Goal: Task Accomplishment & Management: Manage account settings

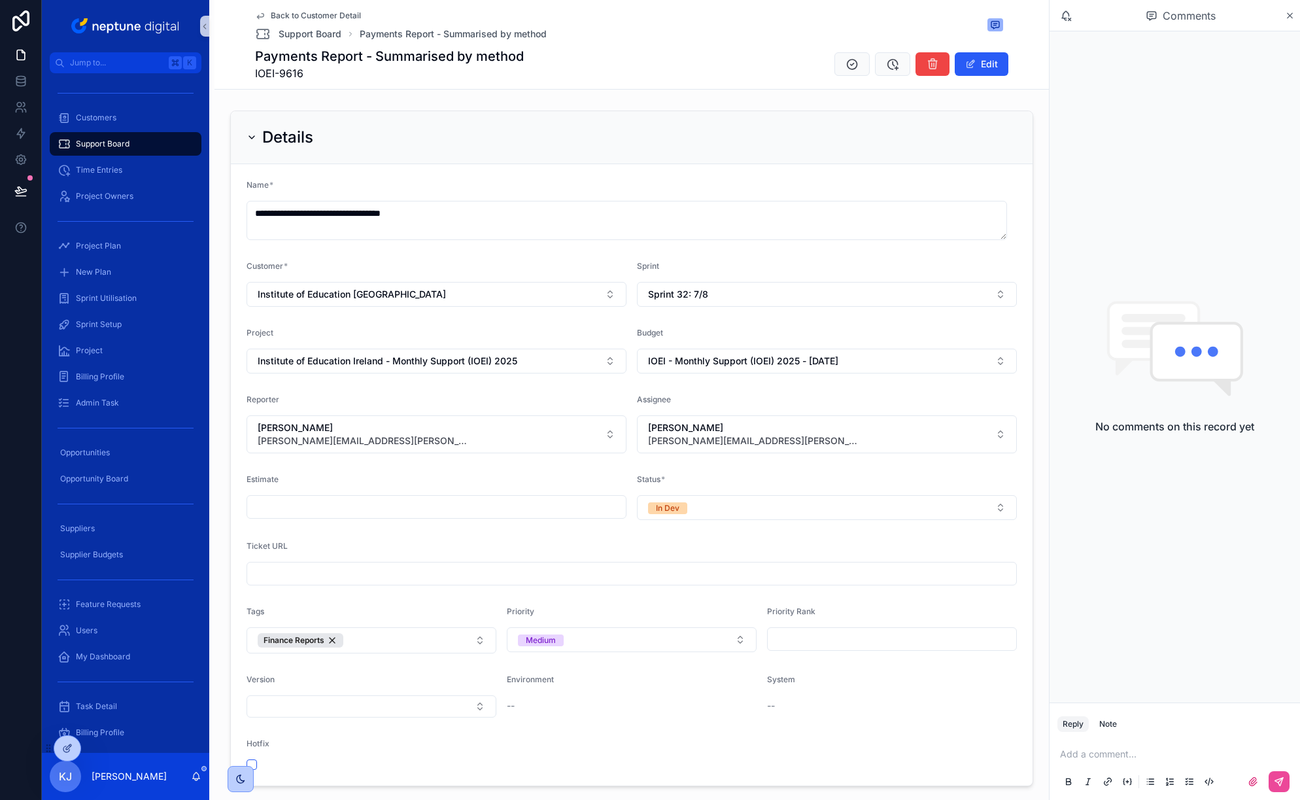
click at [322, 16] on span "Back to Customer Detail" at bounding box center [316, 15] width 90 height 10
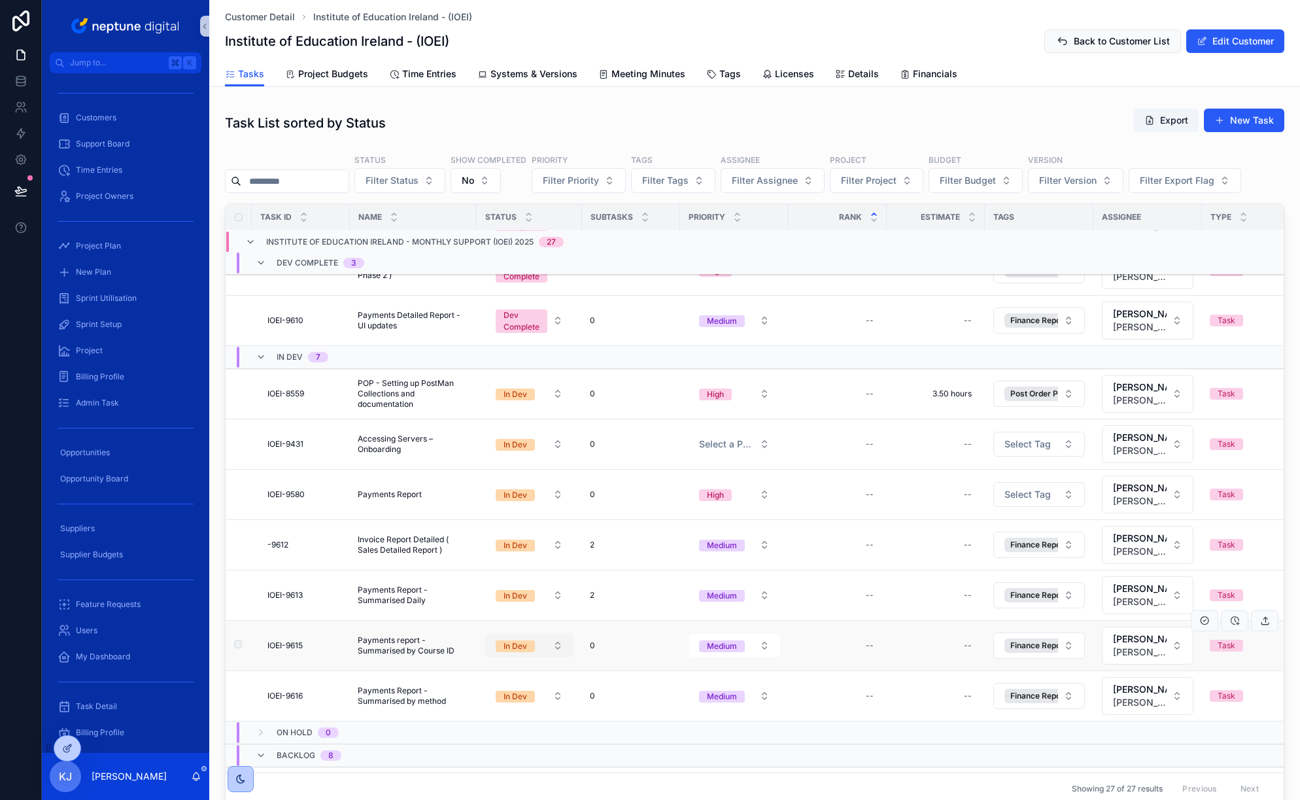
scroll to position [215, 0]
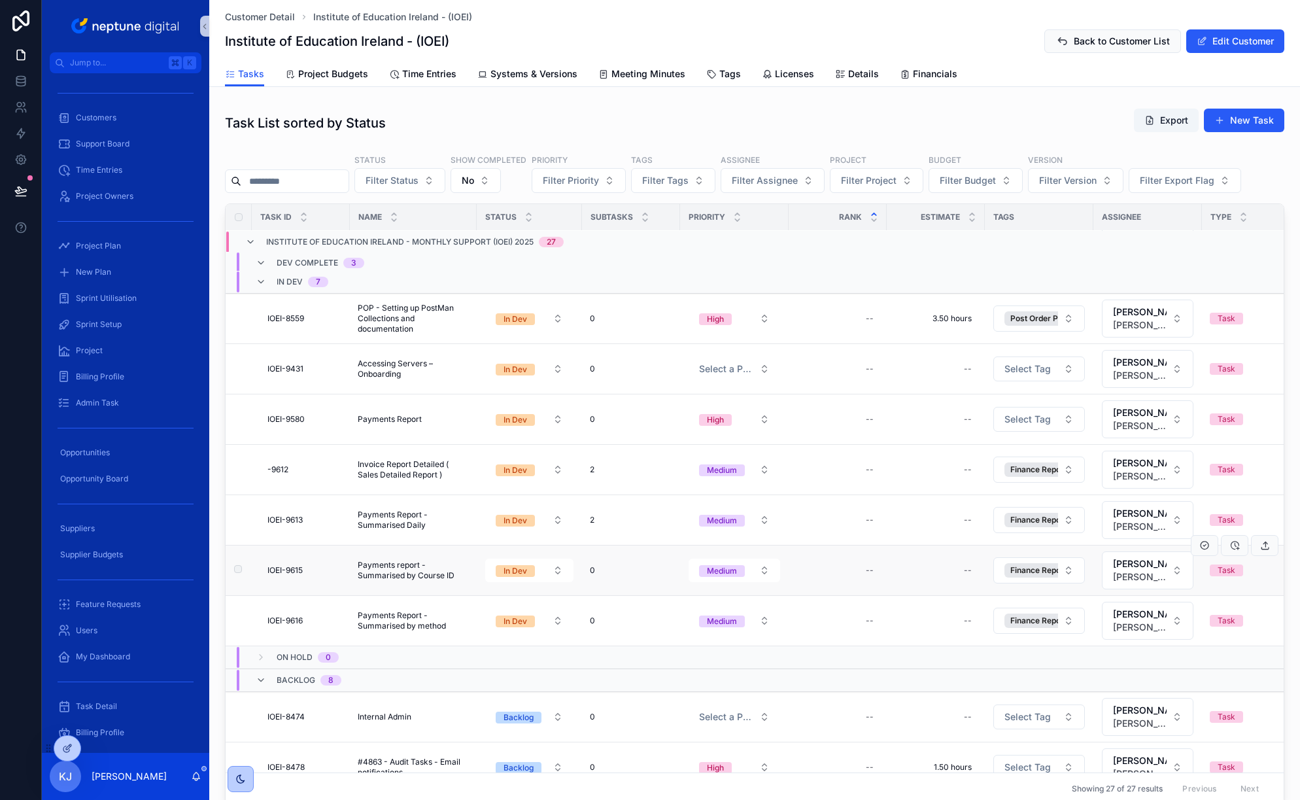
click at [425, 573] on span "Payments report - Summarised by Course ID" at bounding box center [413, 570] width 111 height 21
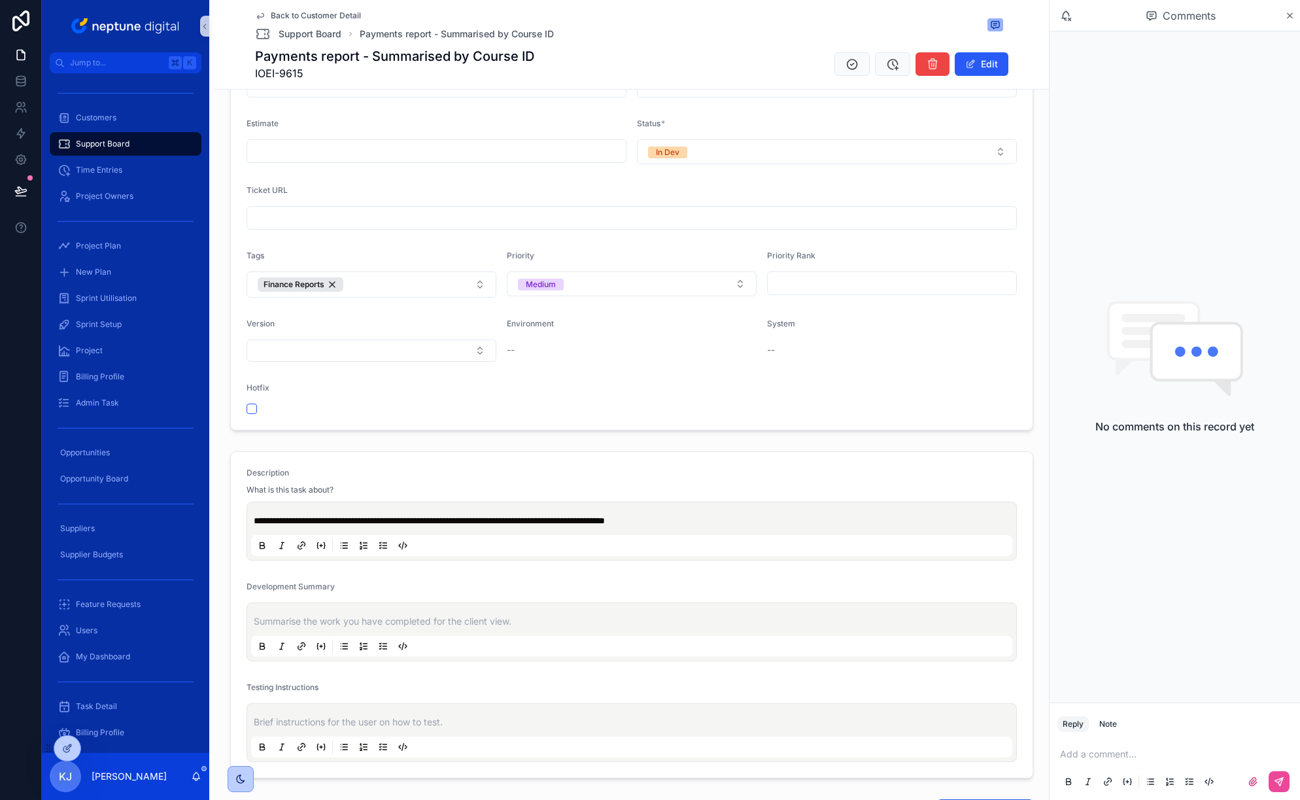
scroll to position [207, 0]
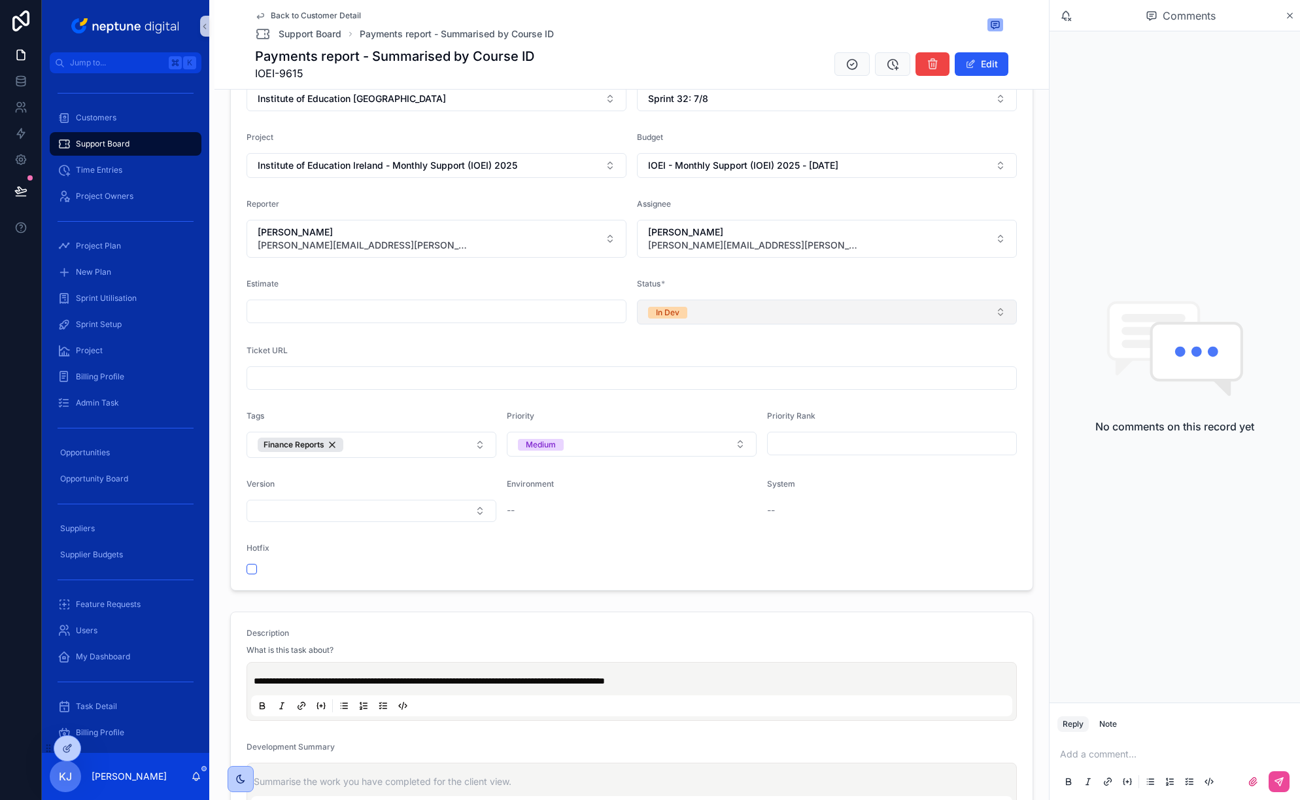
click at [735, 324] on button "In Dev" at bounding box center [827, 312] width 380 height 25
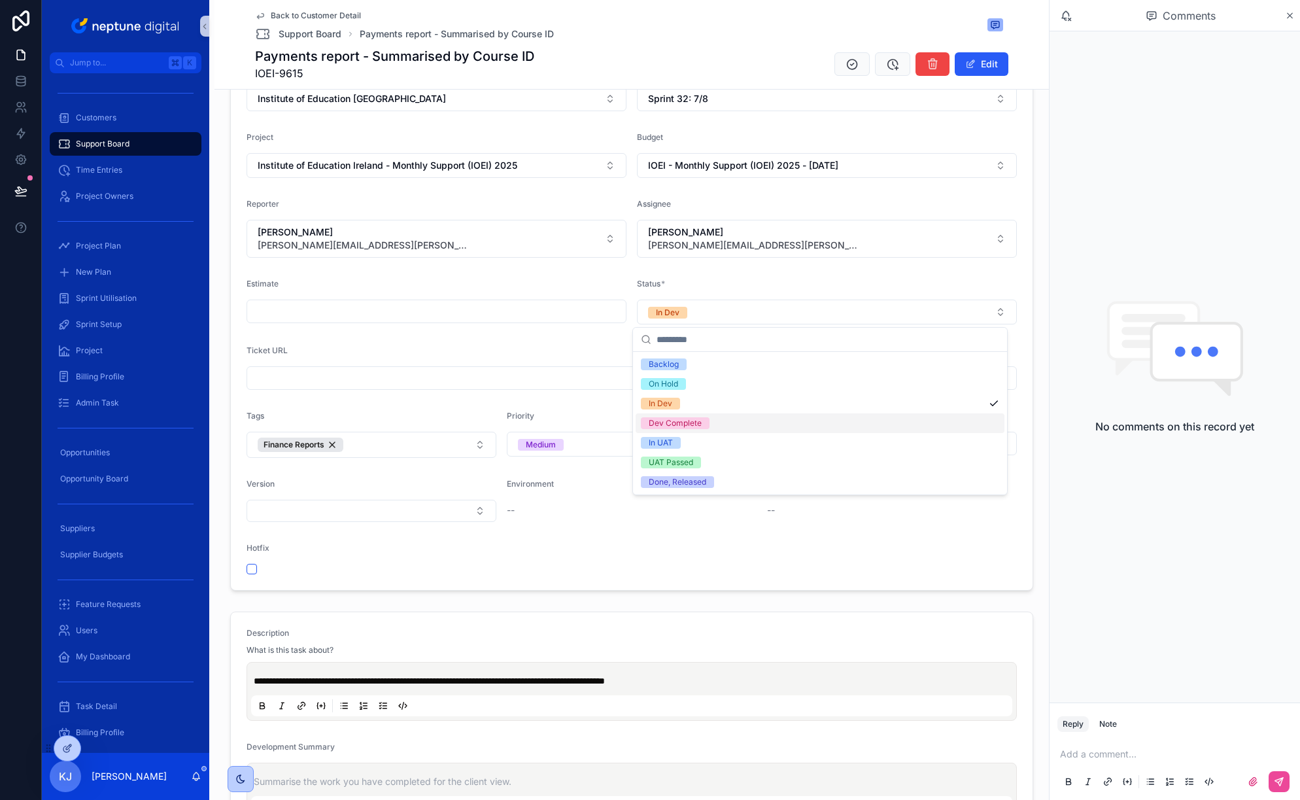
click at [707, 419] on span "Dev Complete" at bounding box center [675, 423] width 69 height 12
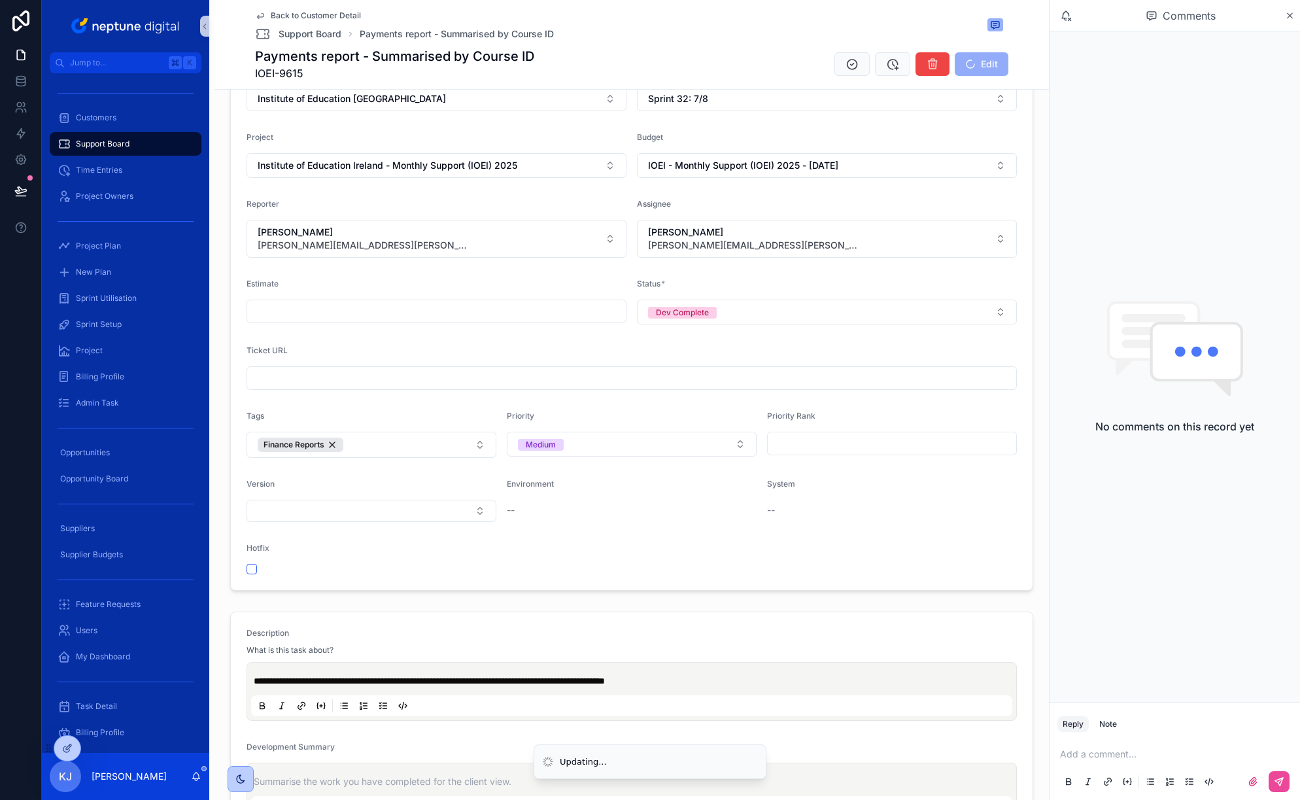
click at [322, 14] on span "Back to Customer Detail" at bounding box center [316, 15] width 90 height 10
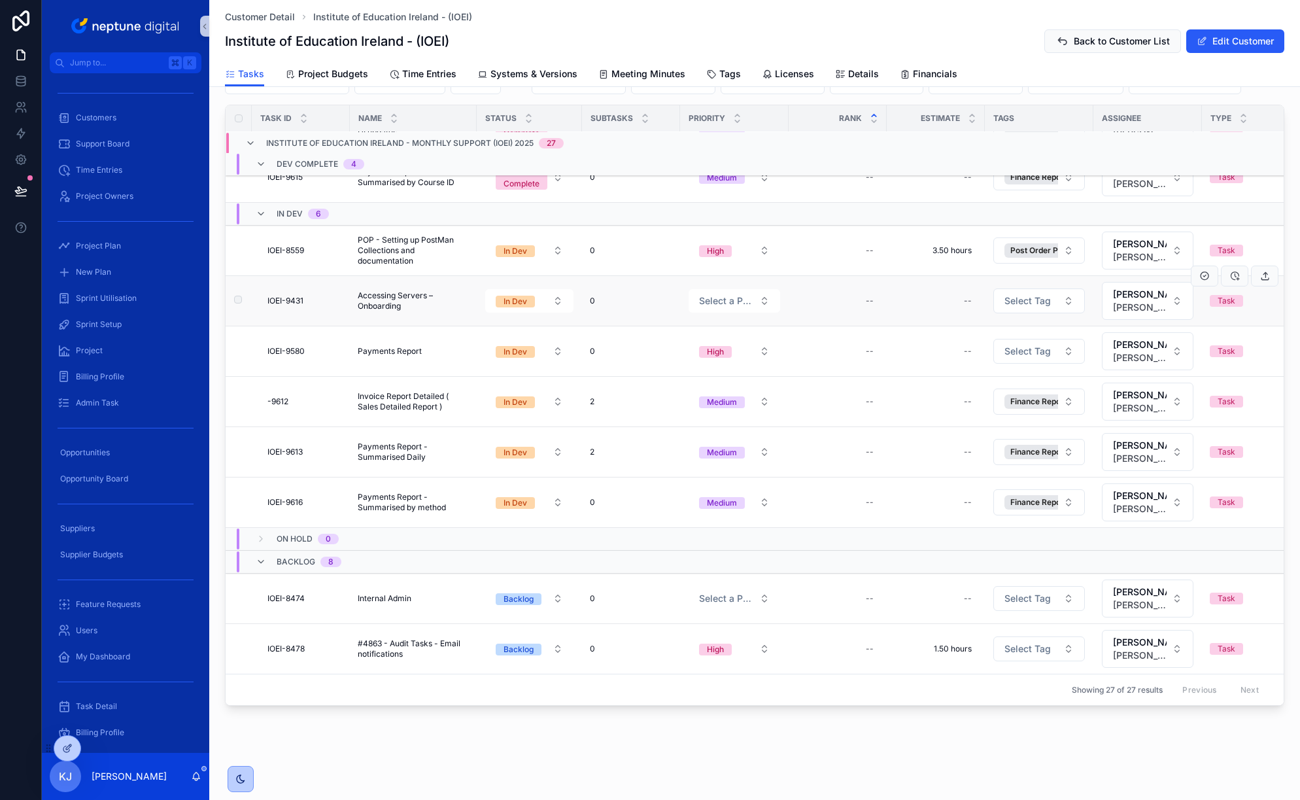
scroll to position [292, 0]
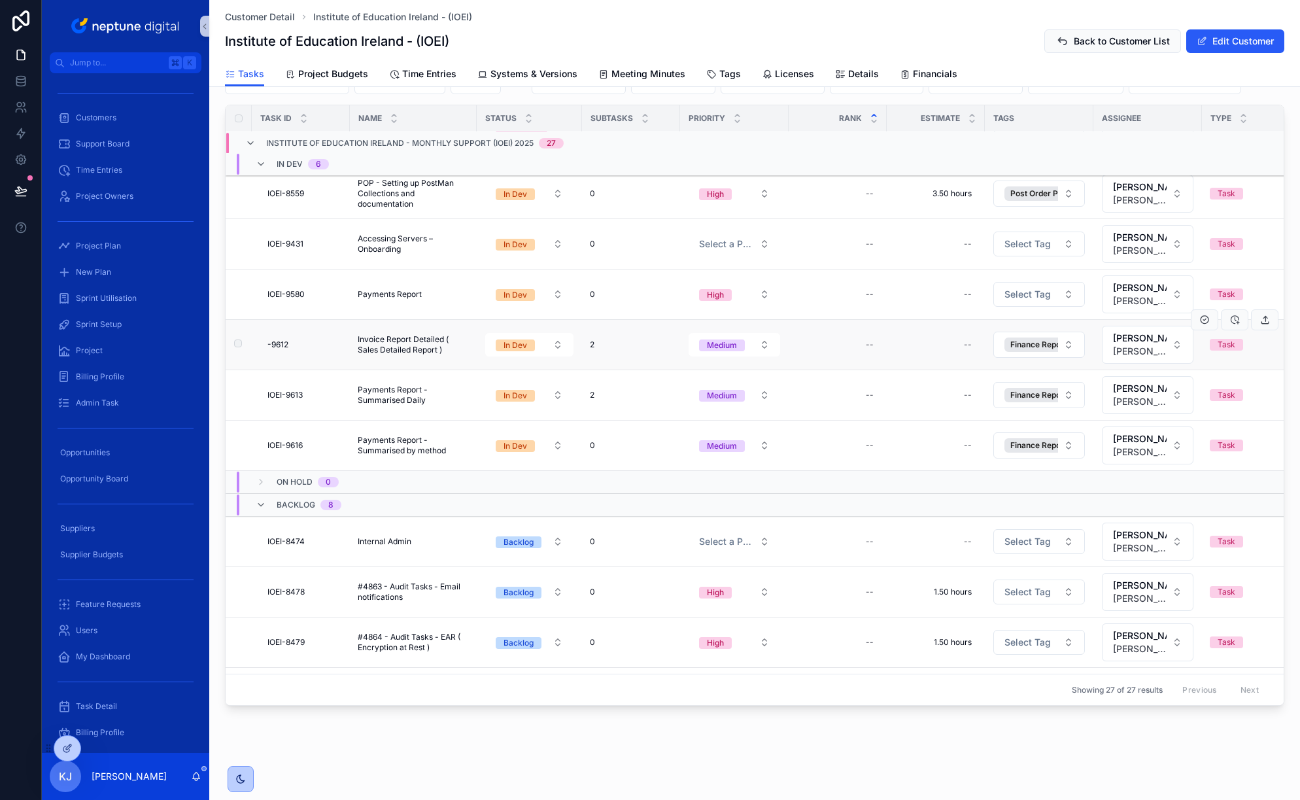
click at [292, 346] on div "-9612 -9612" at bounding box center [305, 344] width 75 height 10
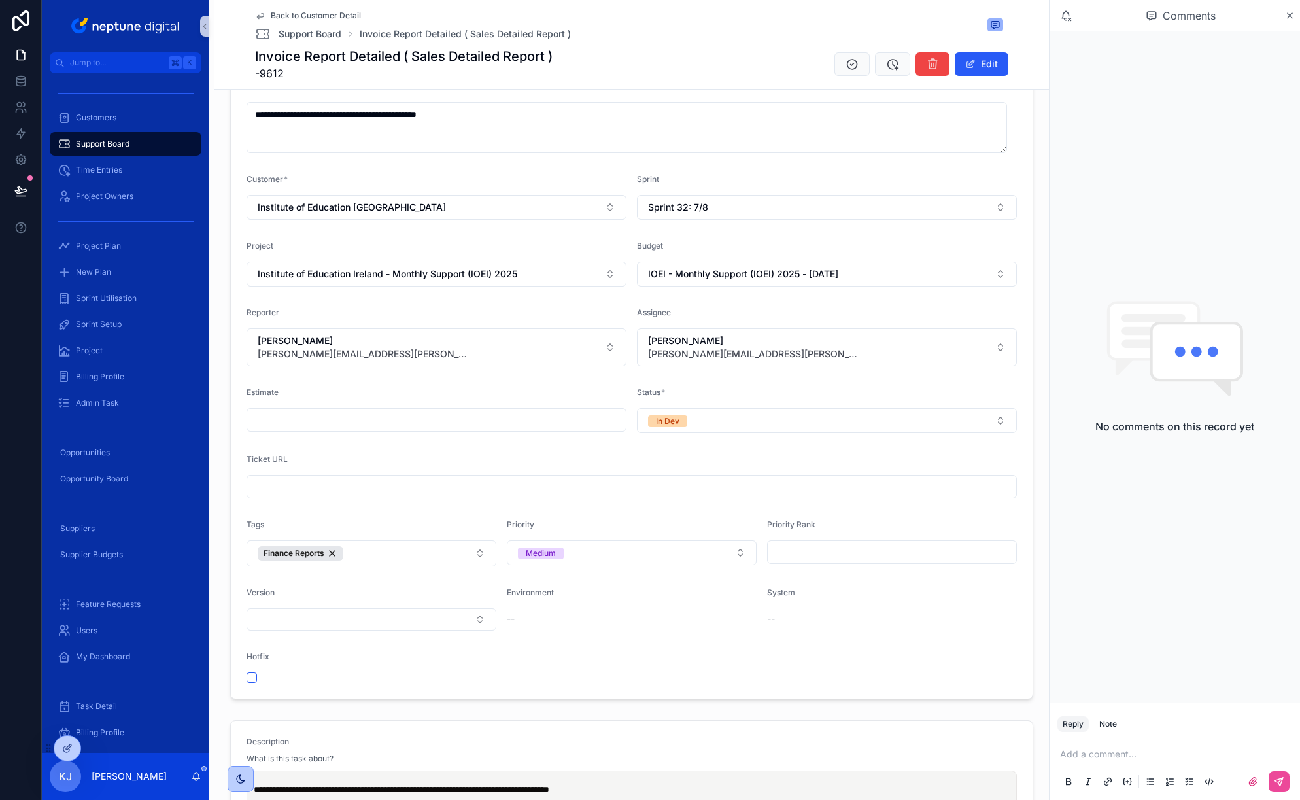
click at [266, 73] on span "-9612" at bounding box center [404, 73] width 298 height 16
click at [561, 273] on button "Institute of Education Ireland - Monthly Support (IOEI) 2025" at bounding box center [437, 274] width 380 height 25
click at [498, 345] on div "Institute of Education Ireland - FileMaker Audit" at bounding box center [434, 348] width 369 height 21
click at [844, 282] on button "IOEI - Monthly Support (IOEI) 2025 - [DATE]" at bounding box center [827, 274] width 380 height 25
click at [816, 353] on div "IOEI - FileMaker Audit - FileMaker Audit" at bounding box center [820, 348] width 369 height 21
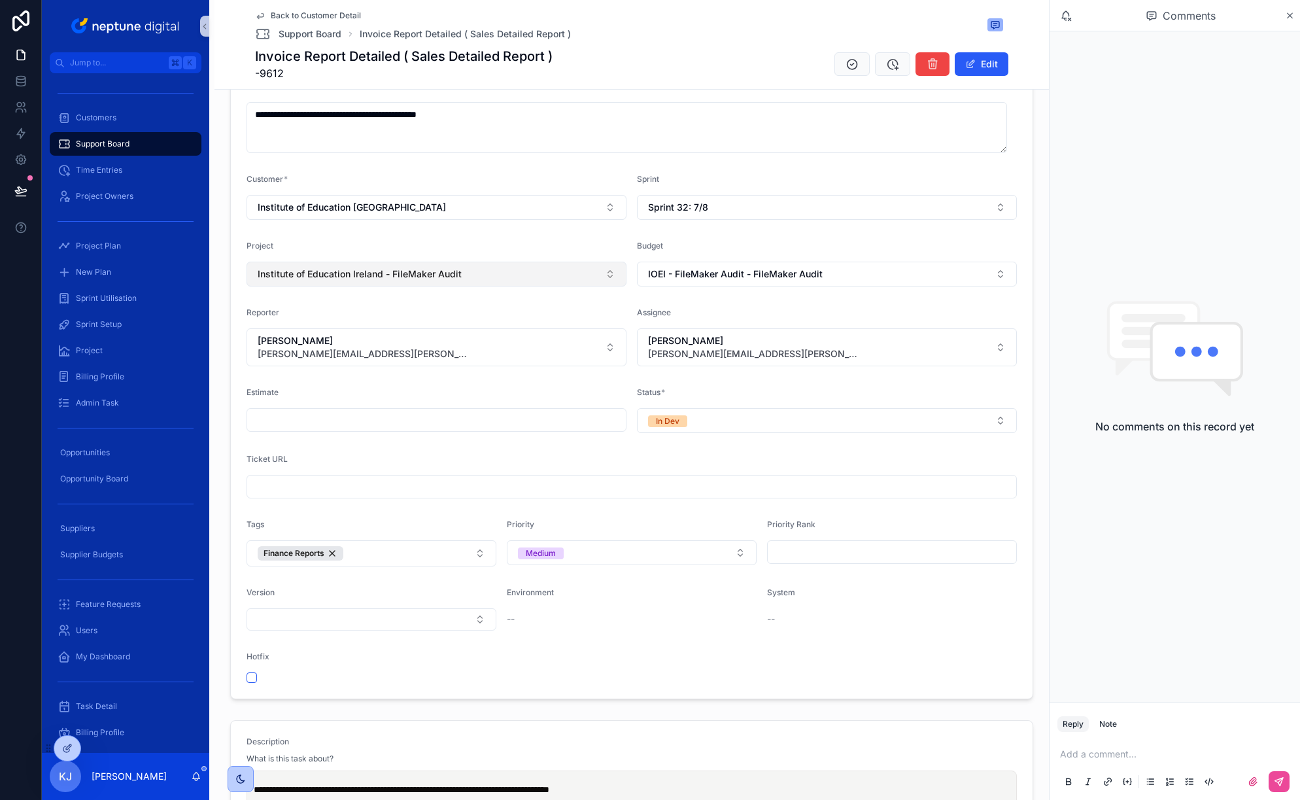
click at [525, 275] on button "Institute of Education Ireland - FileMaker Audit" at bounding box center [437, 274] width 380 height 25
click at [478, 366] on span "Institute of Education Ireland - Monthly Support (IOEI) 2025" at bounding box center [383, 368] width 256 height 13
click at [795, 269] on span "IOEI - FileMaker Audit - FileMaker Audit" at bounding box center [735, 274] width 175 height 13
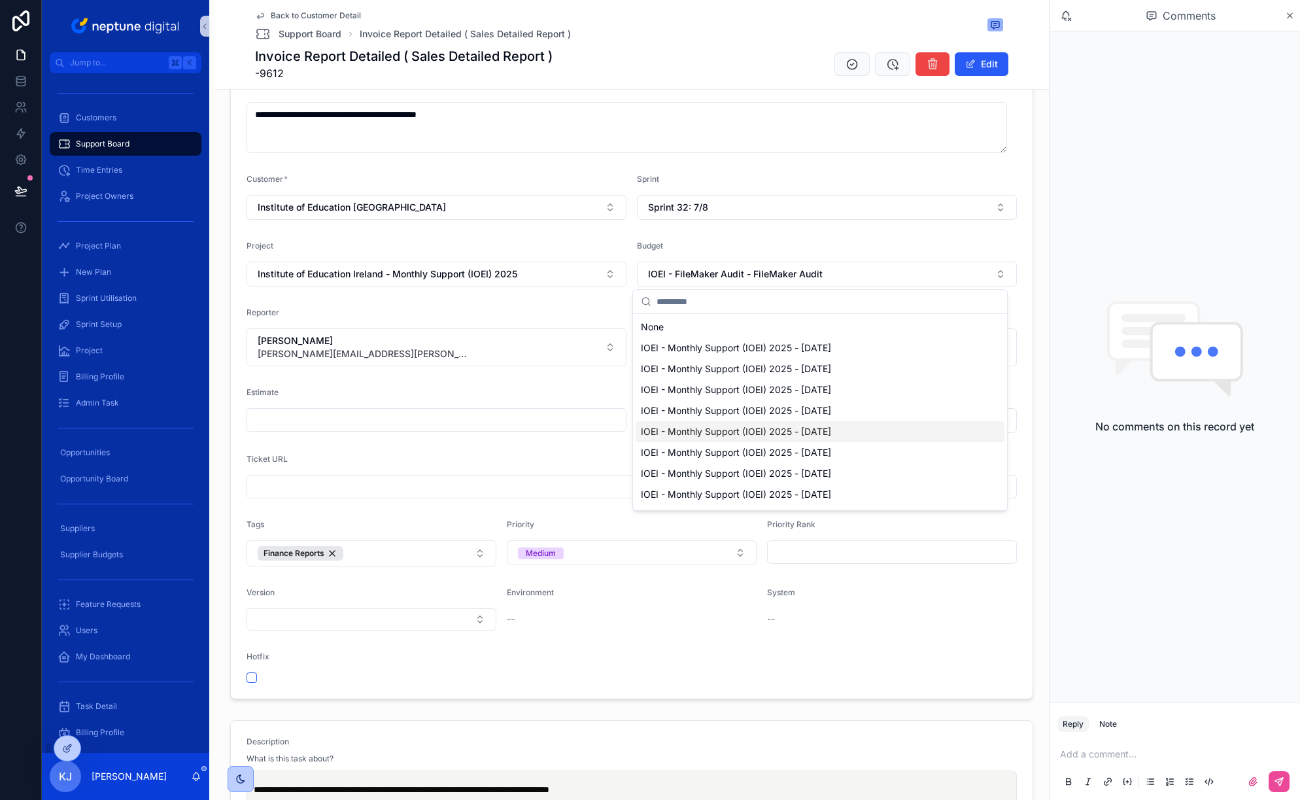
click at [882, 428] on div "IOEI - Monthly Support (IOEI) 2025 - [DATE]" at bounding box center [820, 431] width 369 height 21
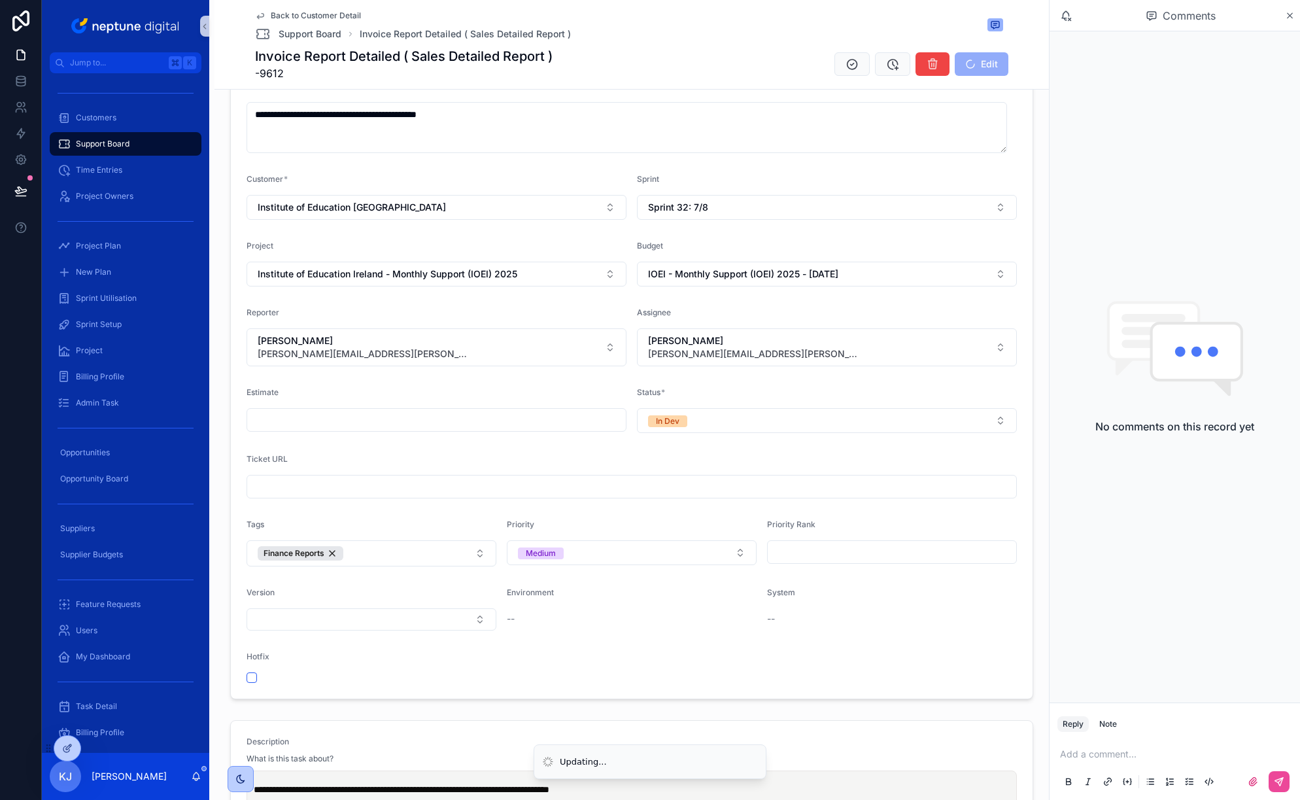
click at [262, 77] on span "-9612" at bounding box center [404, 73] width 298 height 16
click at [322, 12] on span "Back to Customer Detail" at bounding box center [316, 15] width 90 height 10
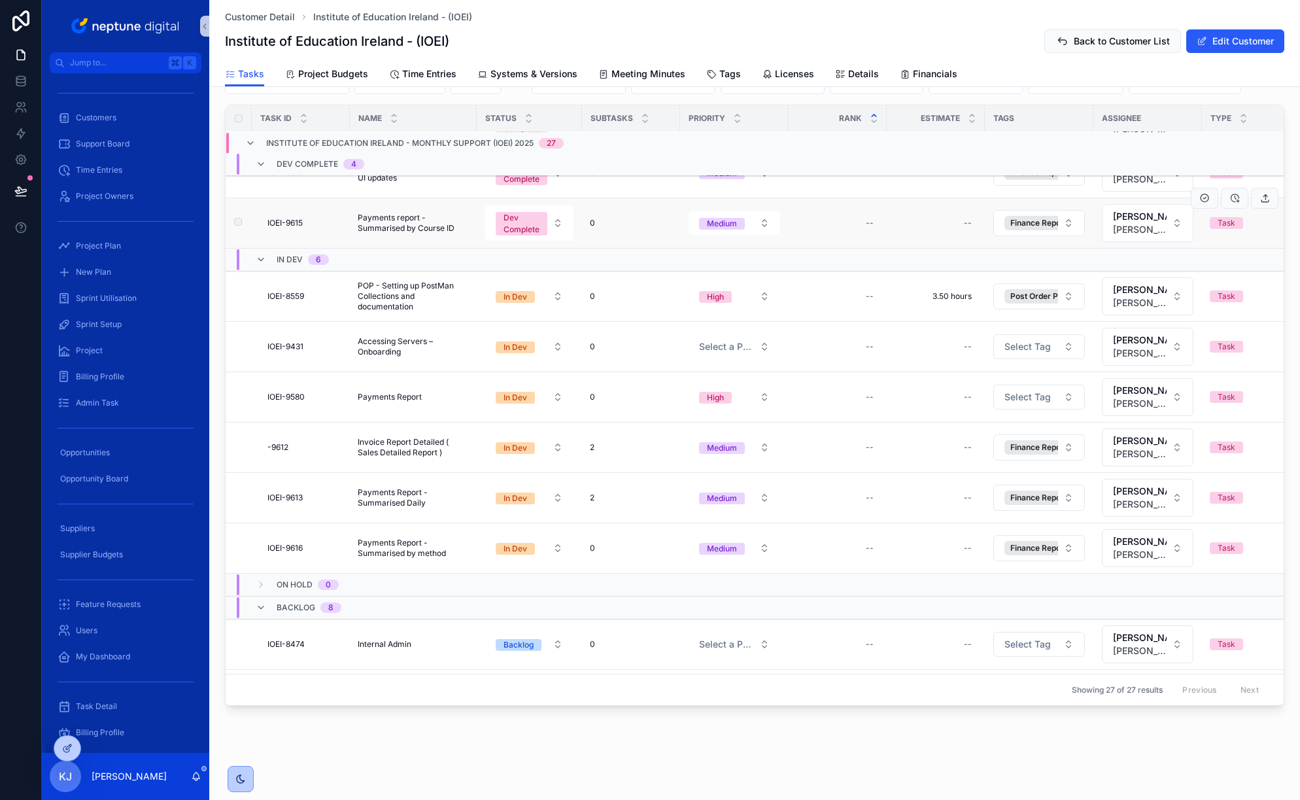
scroll to position [192, 0]
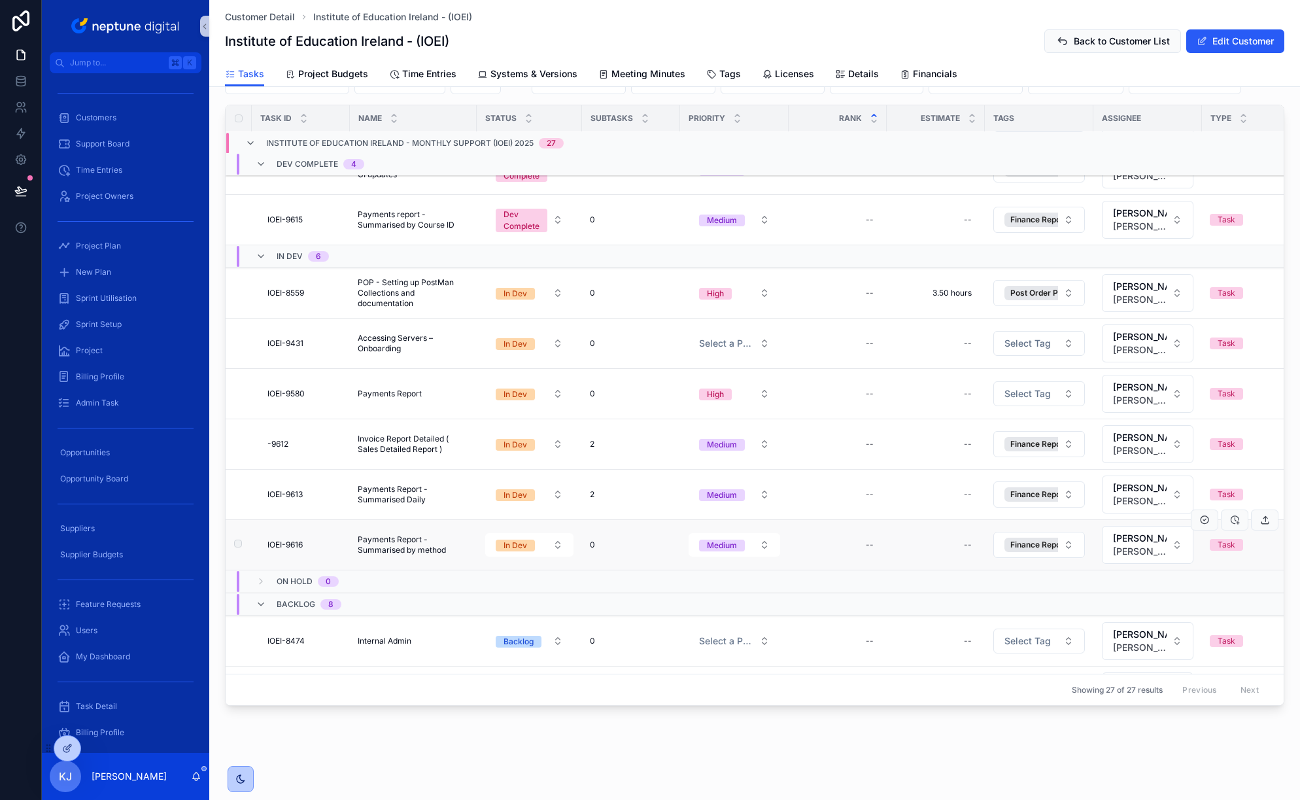
click at [408, 543] on span "Payments Report - Summarised by method" at bounding box center [413, 544] width 111 height 21
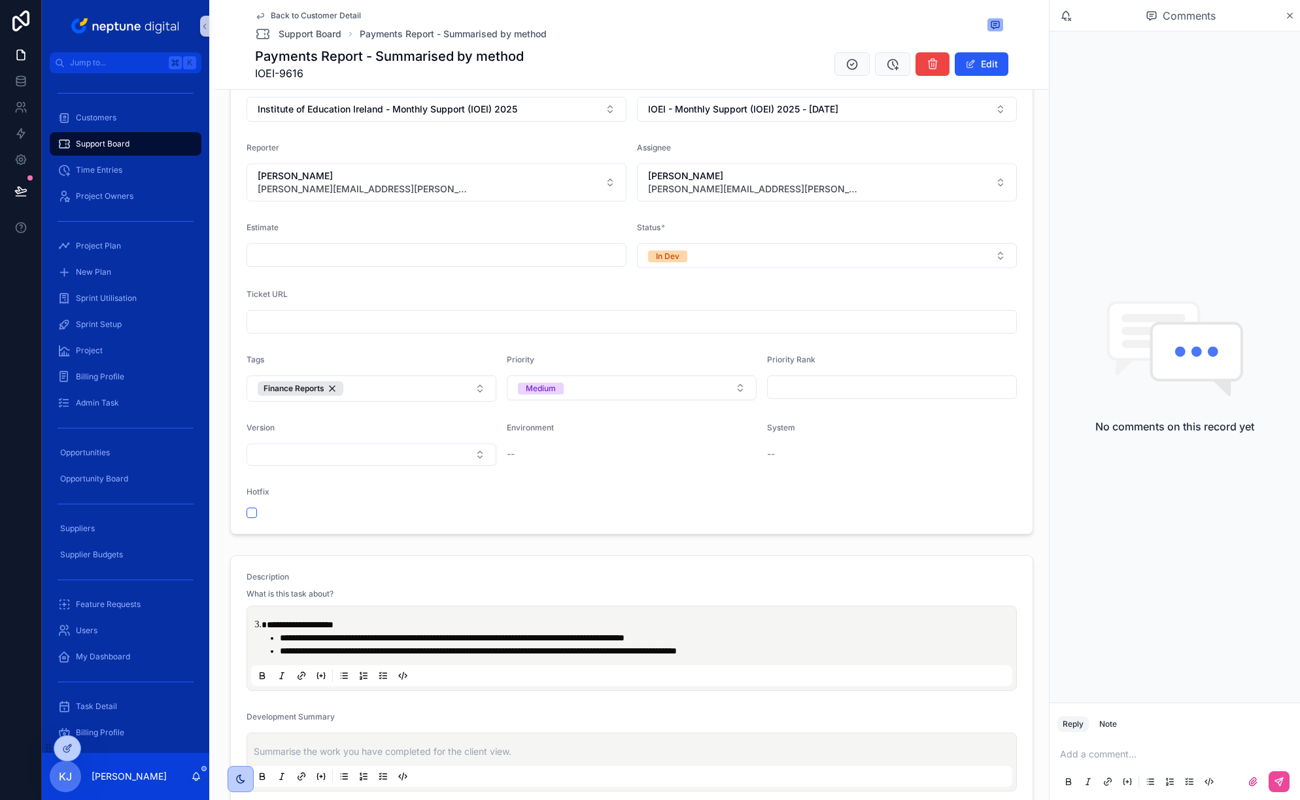
scroll to position [610, 0]
